Goal: Transaction & Acquisition: Purchase product/service

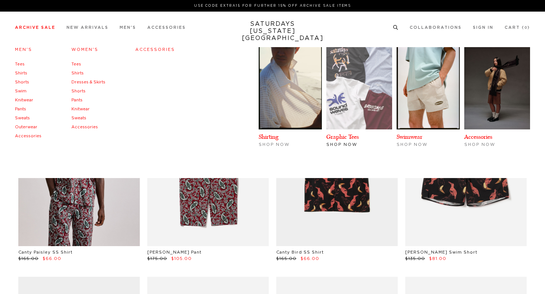
click at [372, 98] on img at bounding box center [359, 88] width 66 height 82
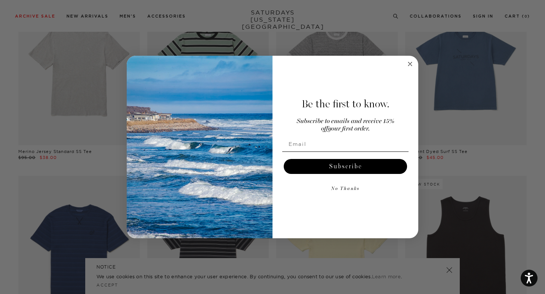
scroll to position [470, 0]
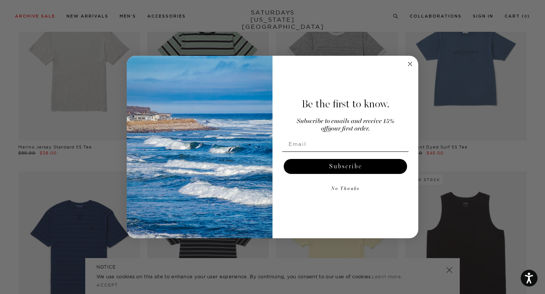
click at [406, 60] on icon "Close dialog" at bounding box center [409, 63] width 9 height 9
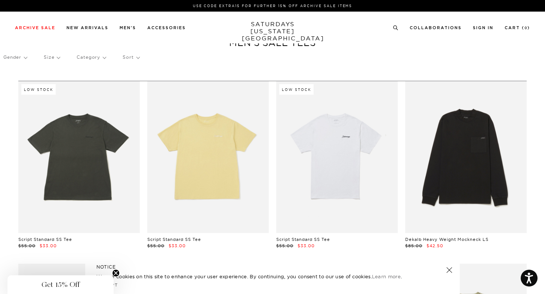
scroll to position [0, 0]
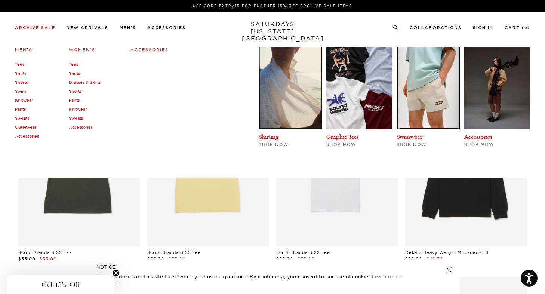
click at [22, 74] on link "Shirts" at bounding box center [20, 73] width 11 height 5
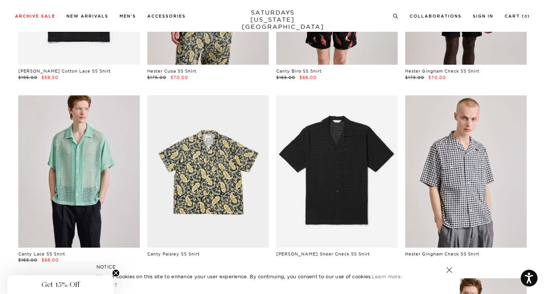
scroll to position [163, 0]
